Goal: Complete application form: Complete application form

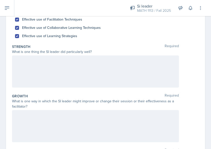
click at [73, 71] on div at bounding box center [95, 71] width 167 height 32
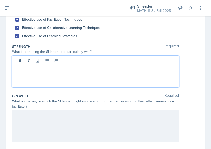
scroll to position [72, 0]
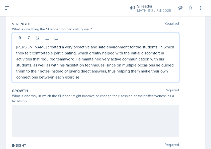
click at [69, 110] on p at bounding box center [95, 110] width 158 height 6
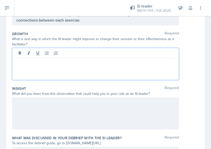
scroll to position [135, 0]
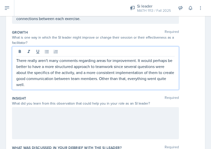
click at [62, 114] on div at bounding box center [95, 123] width 167 height 32
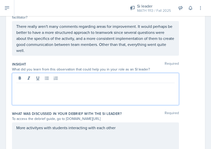
scroll to position [161, 0]
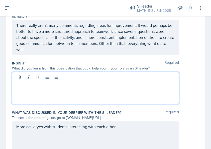
paste div
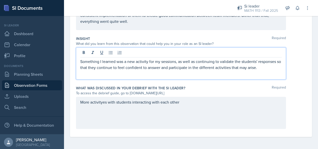
scroll to position [172, 0]
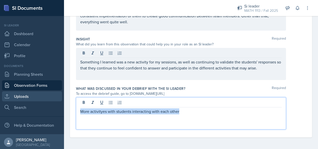
drag, startPoint x: 163, startPoint y: 100, endPoint x: 56, endPoint y: 99, distance: 106.3
click at [56, 99] on div "SI Documents Si leader Dashboard Calendar Profile Documents Planning Sheets Obs…" at bounding box center [159, 74] width 318 height 149
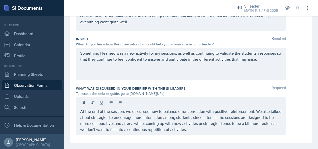
click at [210, 86] on div "What was discussed in your debrief with the SI Leader? Required" at bounding box center [191, 88] width 230 height 5
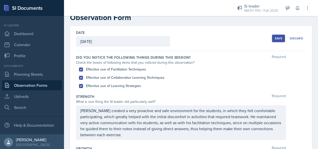
scroll to position [0, 0]
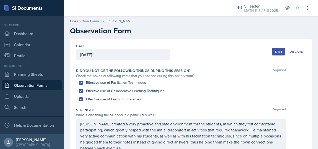
click at [210, 49] on button "Save" at bounding box center [278, 52] width 13 height 8
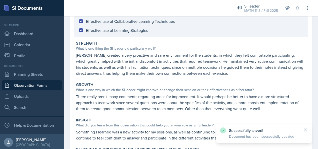
scroll to position [135, 0]
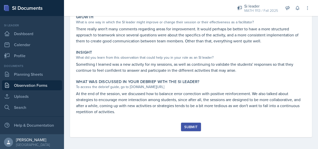
click at [184, 126] on div "Submit" at bounding box center [190, 127] width 13 height 4
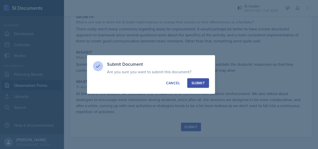
click at [201, 83] on div "Submit" at bounding box center [198, 82] width 13 height 5
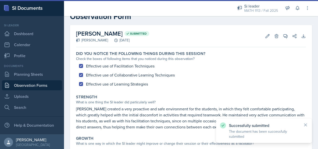
scroll to position [0, 0]
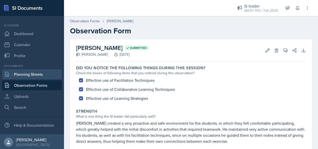
click at [39, 75] on link "Planning Sheets" at bounding box center [32, 74] width 60 height 10
